Goal: Task Accomplishment & Management: Manage account settings

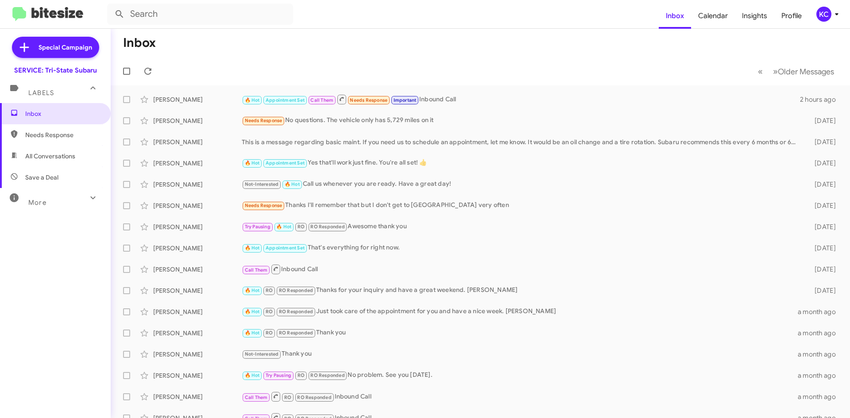
click at [36, 132] on span "Needs Response" at bounding box center [62, 135] width 75 height 9
type input "in:needs-response"
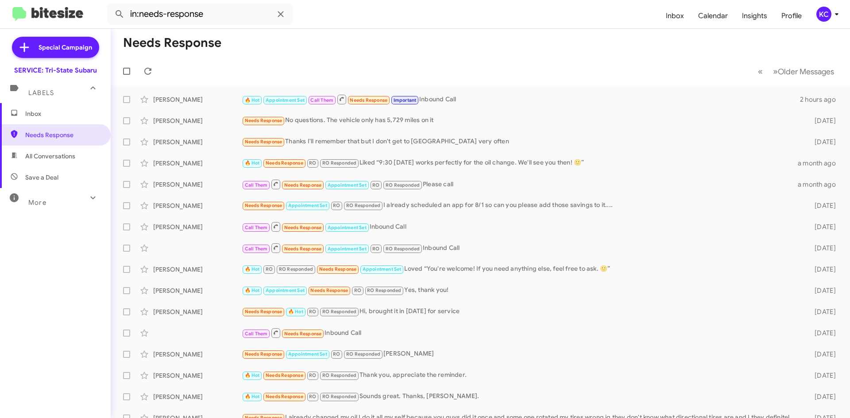
click at [824, 12] on div "KC" at bounding box center [824, 14] width 15 height 15
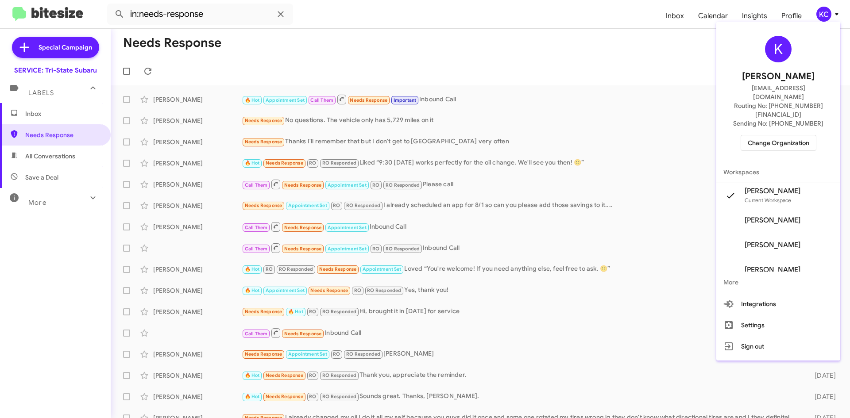
click at [803, 136] on span "Change Organization" at bounding box center [779, 143] width 62 height 15
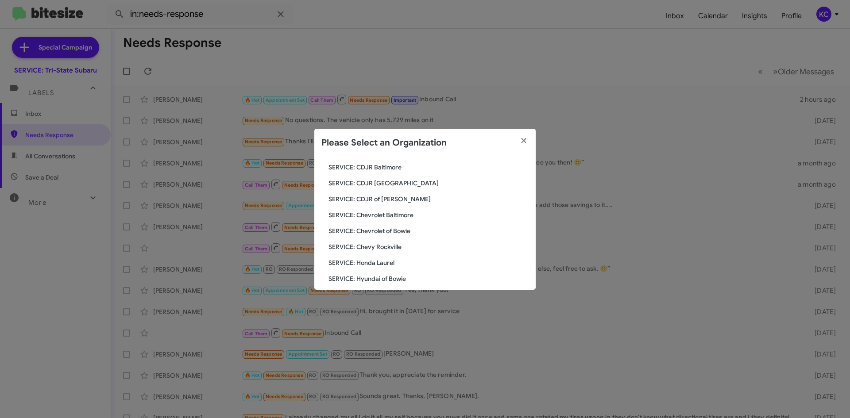
scroll to position [89, 0]
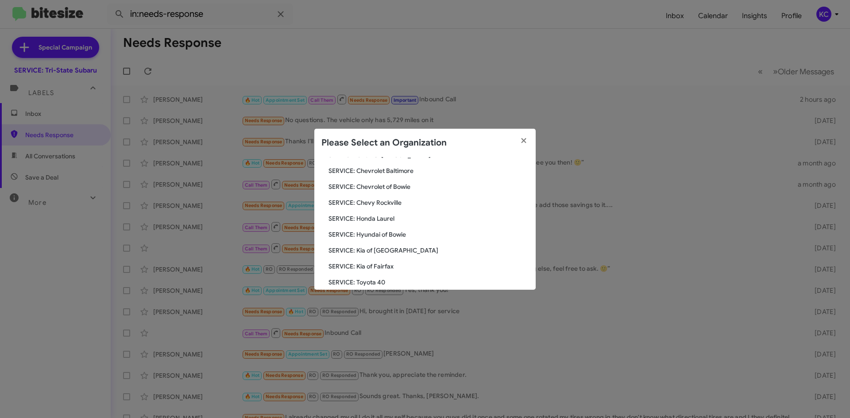
click at [374, 233] on span "SERVICE: Hyundai of Bowie" at bounding box center [429, 234] width 200 height 9
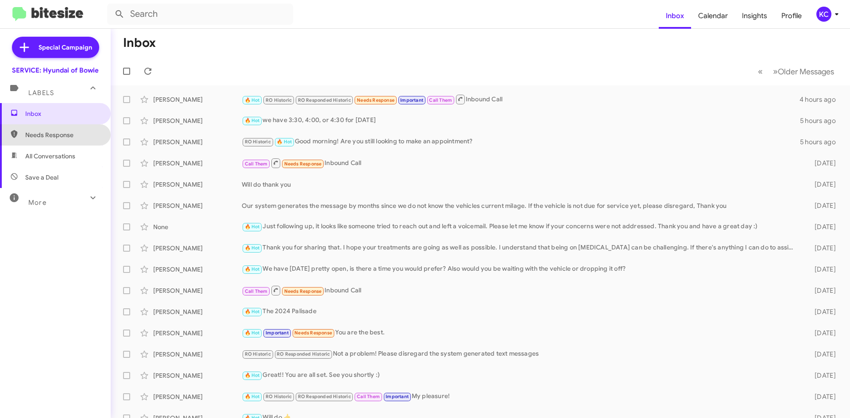
click at [65, 135] on span "Needs Response" at bounding box center [62, 135] width 75 height 9
type input "in:needs-response"
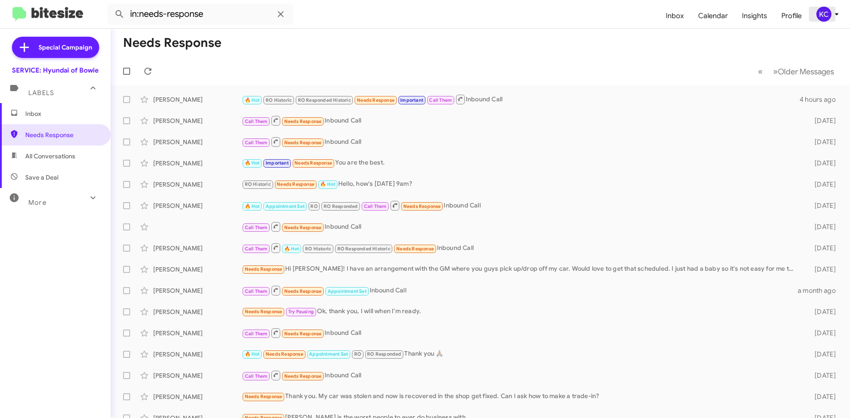
click at [821, 15] on div "KC" at bounding box center [824, 14] width 15 height 15
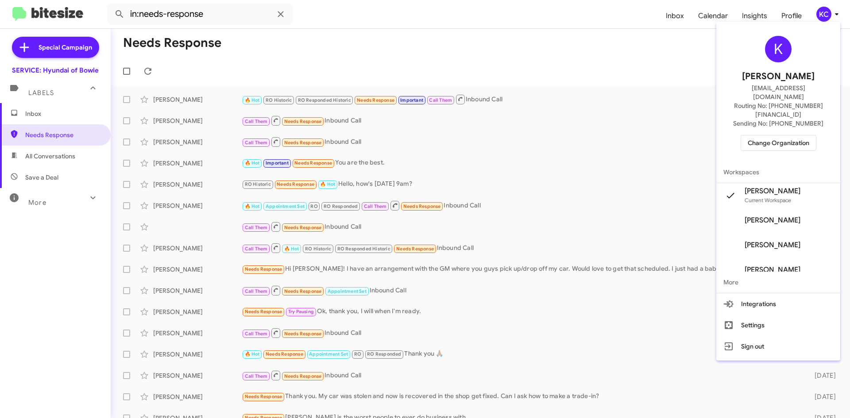
click at [771, 136] on span "Change Organization" at bounding box center [779, 143] width 62 height 15
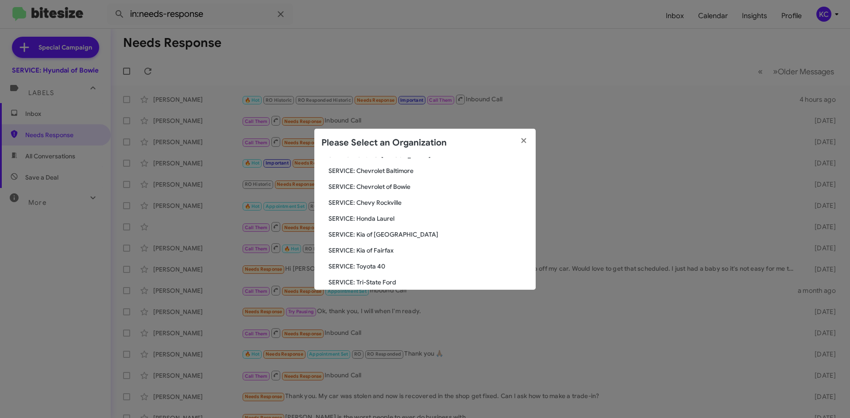
scroll to position [133, 0]
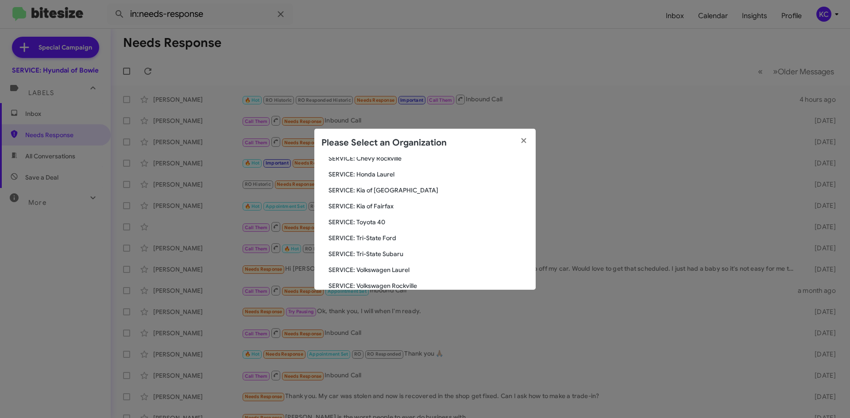
click at [372, 202] on span "SERVICE: Kia of Fairfax" at bounding box center [429, 206] width 200 height 9
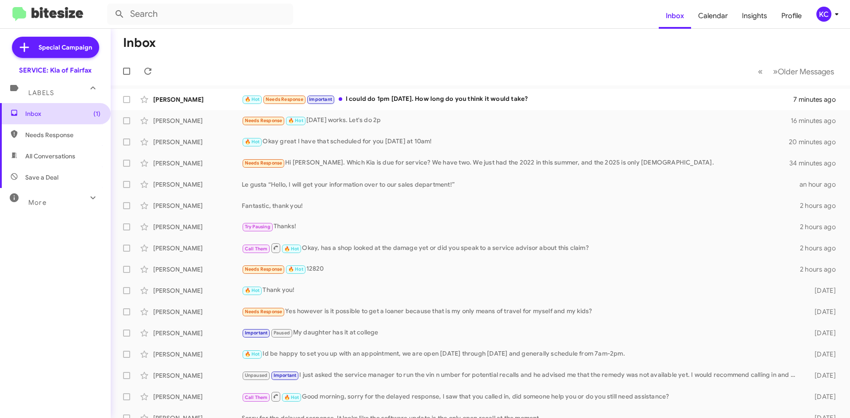
click at [80, 112] on span "Inbox (1)" at bounding box center [62, 113] width 75 height 9
click at [86, 113] on span "Inbox (1)" at bounding box center [62, 113] width 75 height 9
click at [430, 121] on div "Needs Response 🔥 Hot Saturday works. Let's do 2p" at bounding box center [525, 121] width 566 height 10
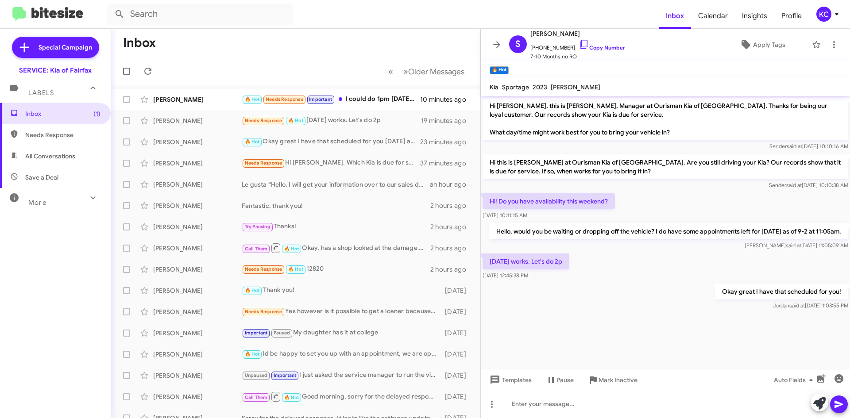
click at [827, 15] on div "KC" at bounding box center [824, 14] width 15 height 15
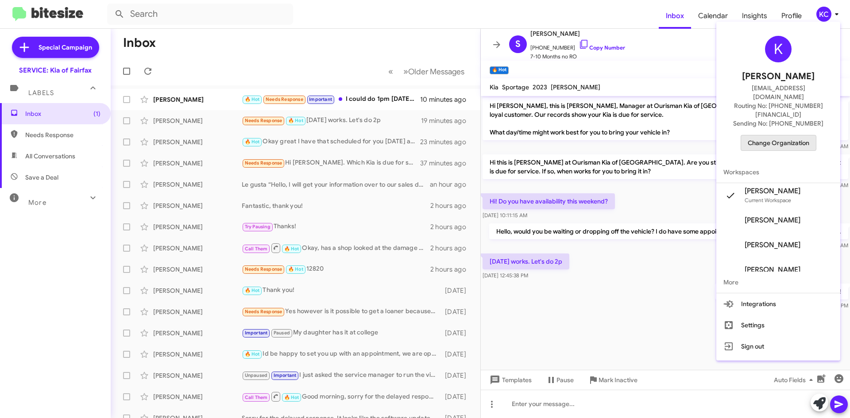
click at [787, 136] on span "Change Organization" at bounding box center [779, 143] width 62 height 15
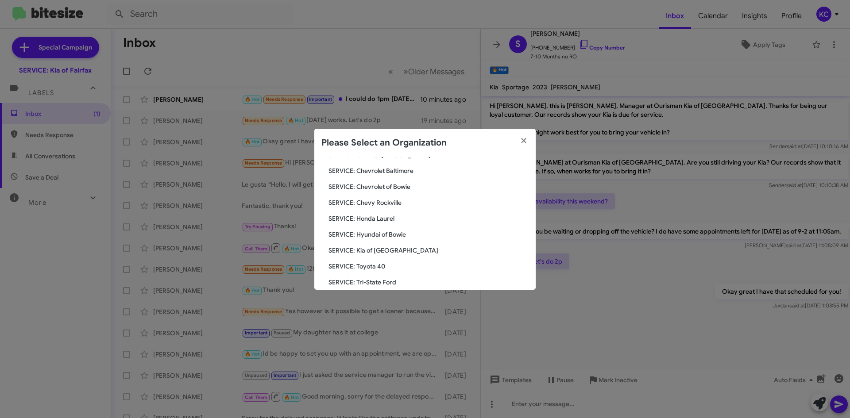
scroll to position [133, 0]
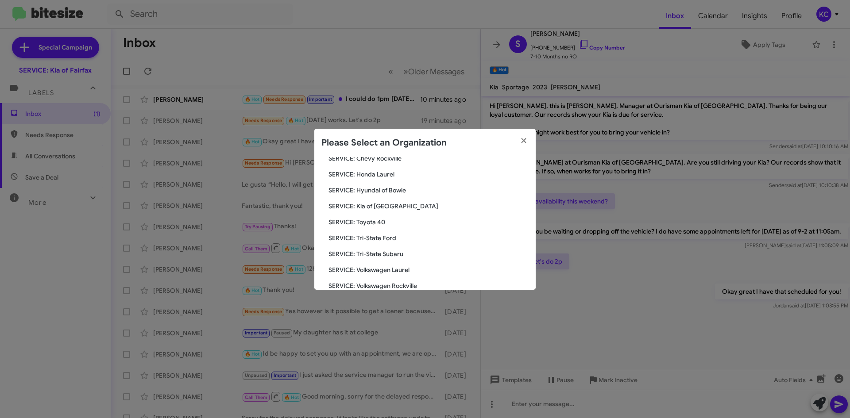
click at [367, 226] on span "SERVICE: Toyota 40" at bounding box center [429, 222] width 200 height 9
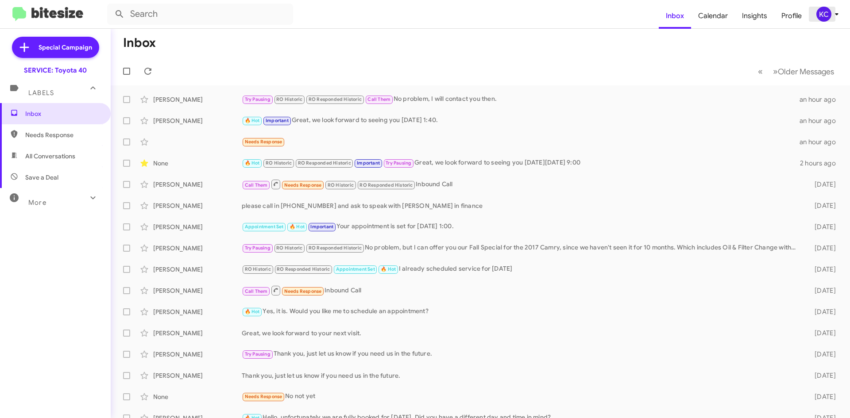
click at [823, 13] on div "KC" at bounding box center [824, 14] width 15 height 15
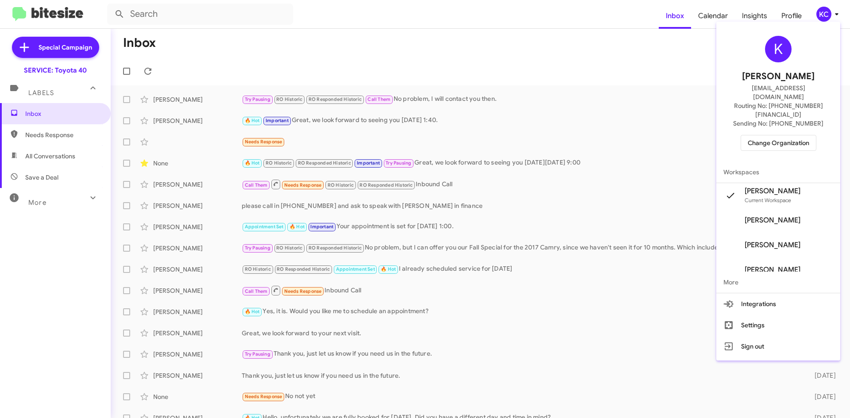
click at [775, 136] on span "Change Organization" at bounding box center [779, 143] width 62 height 15
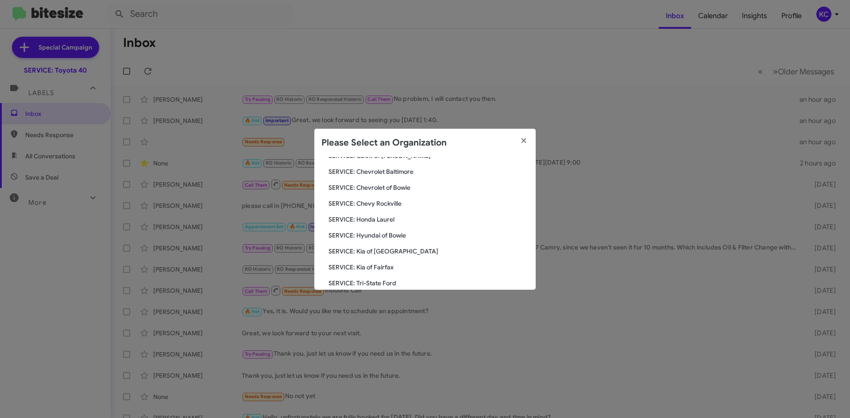
scroll to position [89, 0]
click at [373, 235] on span "SERVICE: Hyundai of Bowie" at bounding box center [429, 234] width 200 height 9
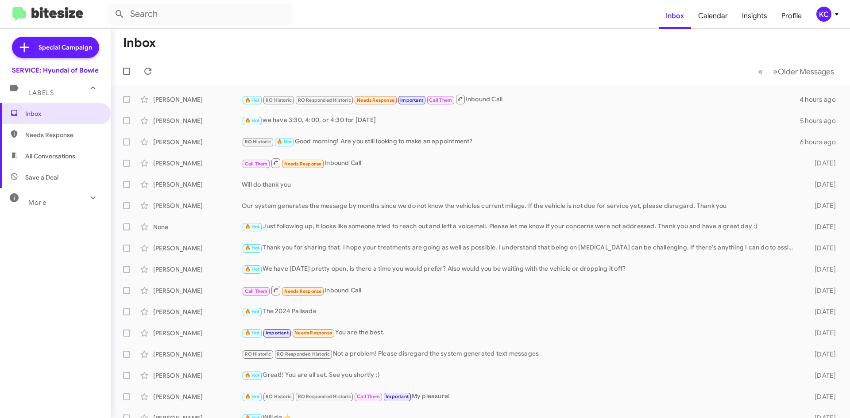
click at [828, 19] on div "KC" at bounding box center [824, 14] width 15 height 15
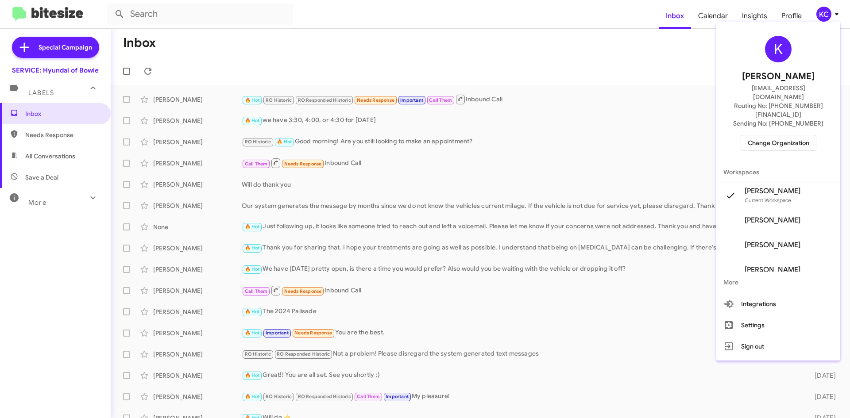
click at [756, 136] on span "Change Organization" at bounding box center [779, 143] width 62 height 15
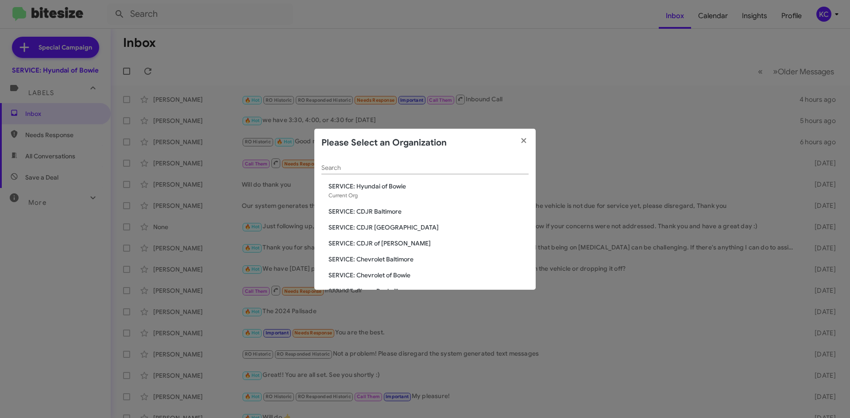
scroll to position [44, 0]
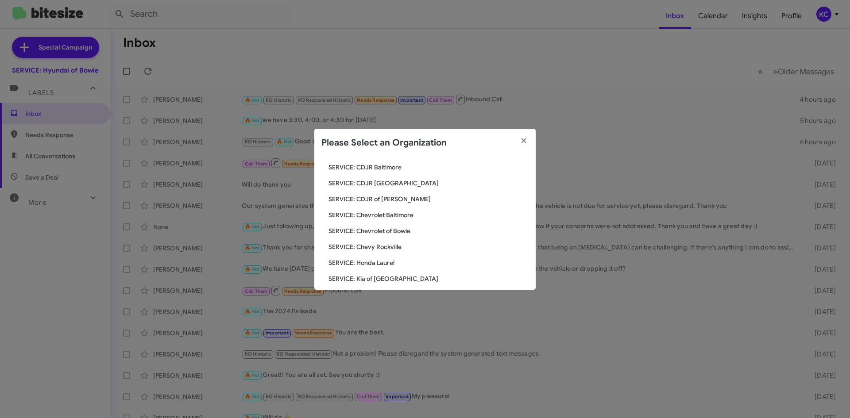
click at [378, 201] on span "SERVICE: CDJR of Bowie" at bounding box center [429, 199] width 200 height 9
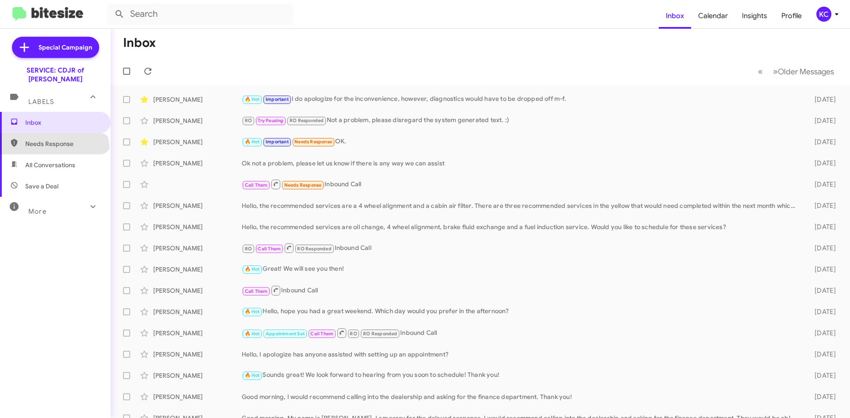
click at [54, 142] on span "Needs Response" at bounding box center [55, 143] width 111 height 21
type input "in:needs-response"
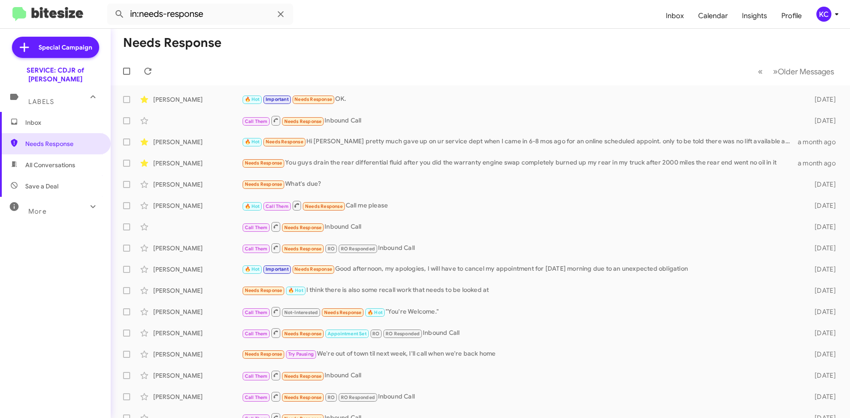
click at [835, 8] on span "KC" at bounding box center [829, 14] width 27 height 15
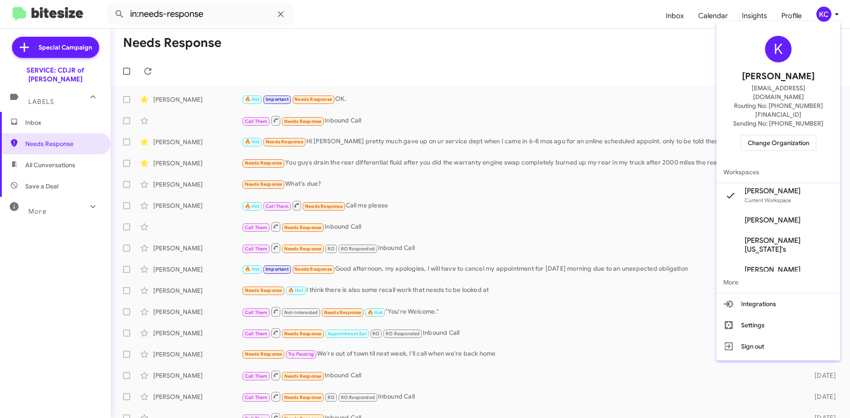
click at [780, 136] on span "Change Organization" at bounding box center [779, 143] width 62 height 15
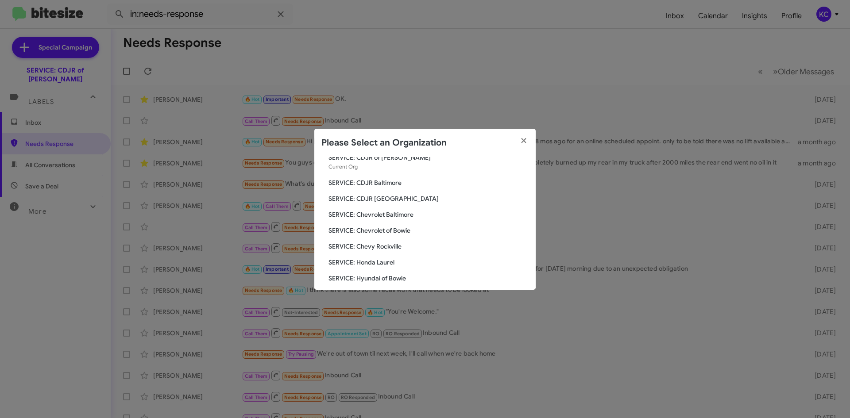
scroll to position [89, 0]
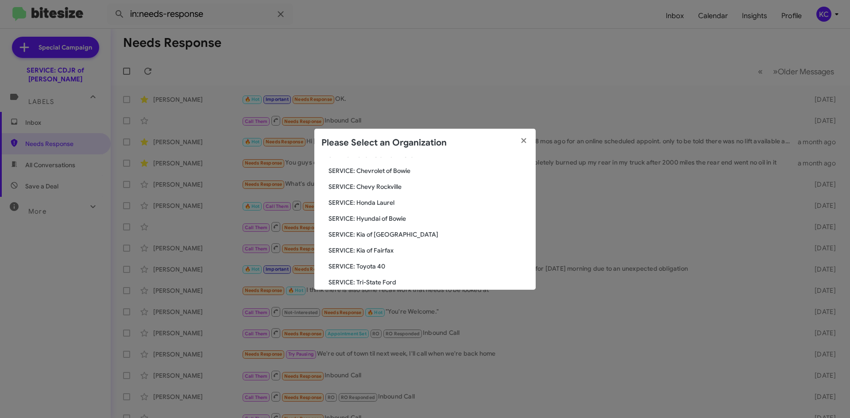
click at [376, 222] on span "SERVICE: Hyundai of Bowie" at bounding box center [429, 218] width 200 height 9
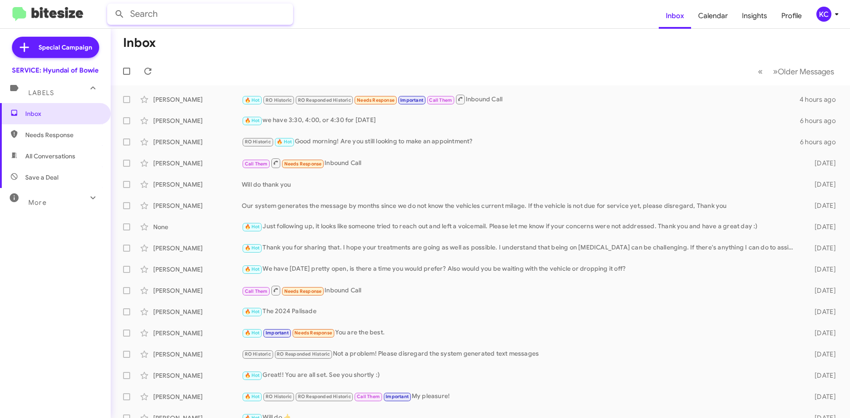
click at [263, 18] on input "text" at bounding box center [200, 14] width 186 height 21
